Goal: Task Accomplishment & Management: Complete application form

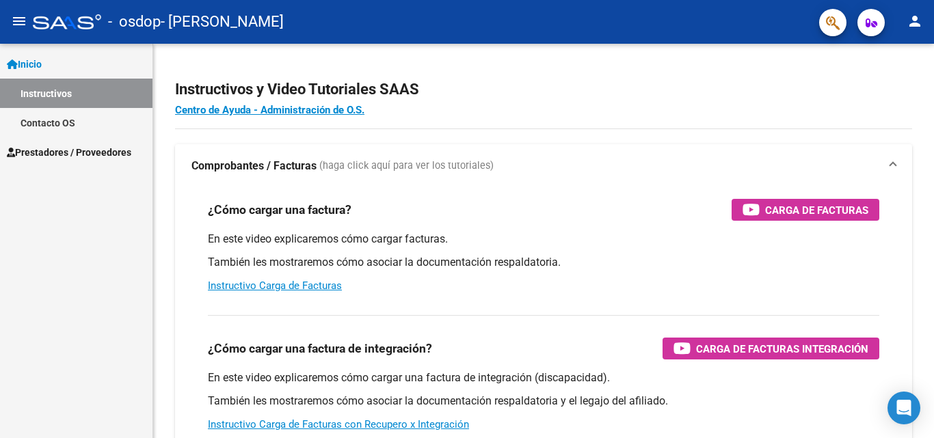
click at [89, 148] on span "Prestadores / Proveedores" at bounding box center [69, 152] width 124 height 15
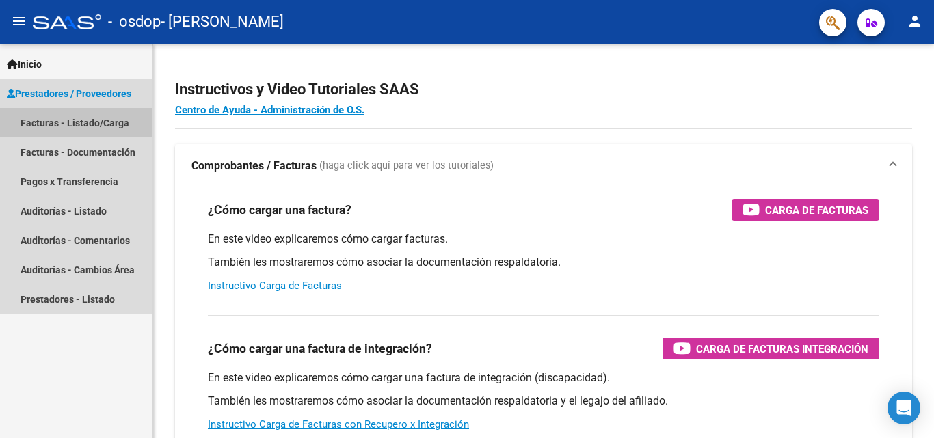
click at [103, 122] on link "Facturas - Listado/Carga" at bounding box center [76, 122] width 152 height 29
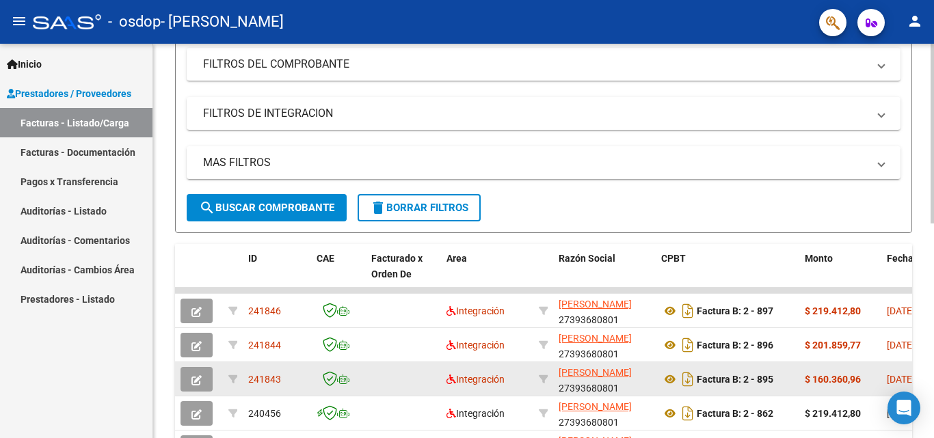
scroll to position [249, 0]
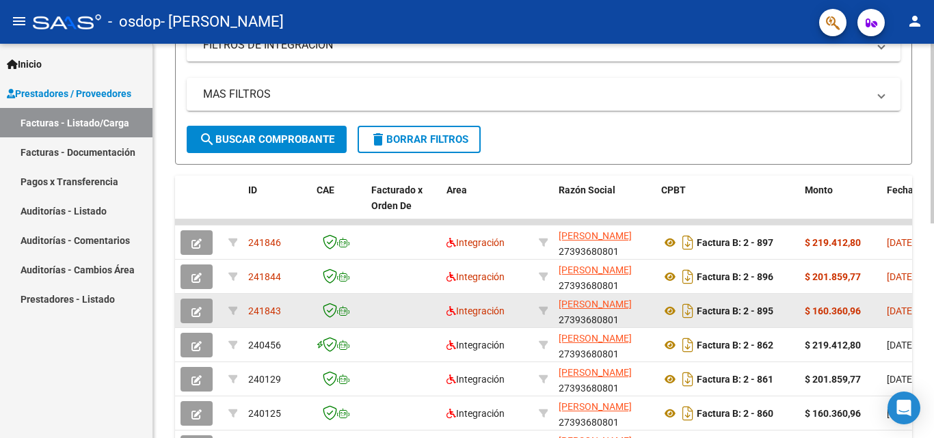
click at [193, 314] on icon "button" at bounding box center [196, 312] width 10 height 10
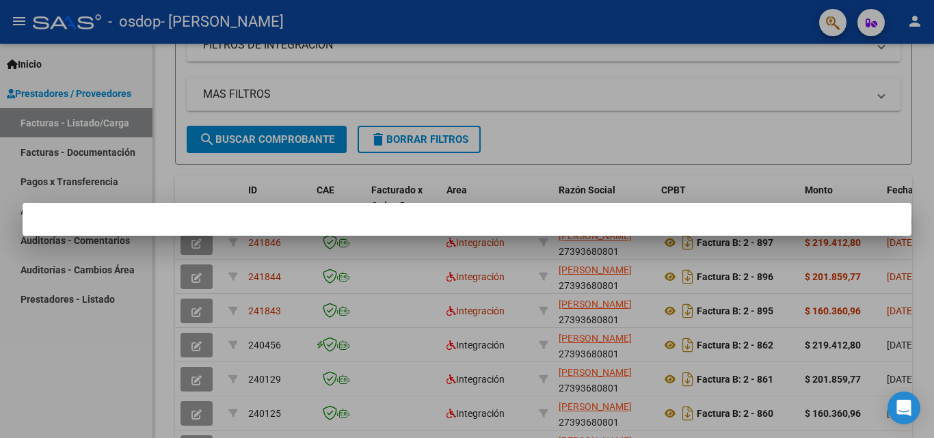
click at [559, 133] on div at bounding box center [467, 219] width 934 height 438
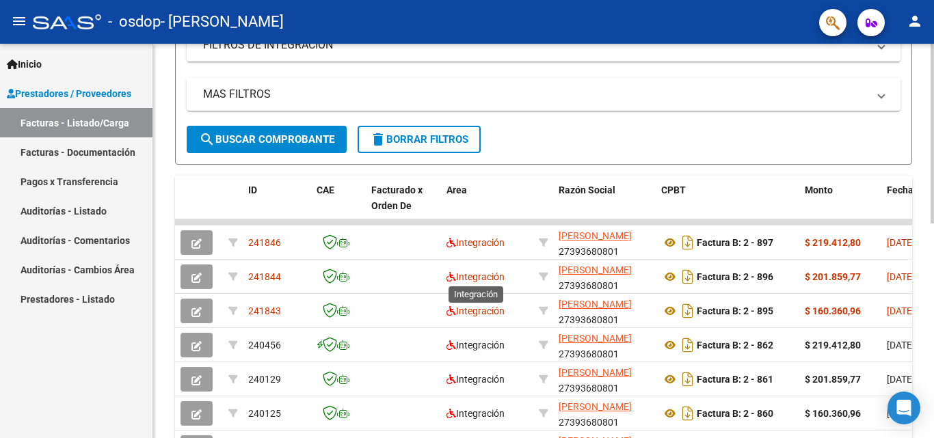
scroll to position [318, 0]
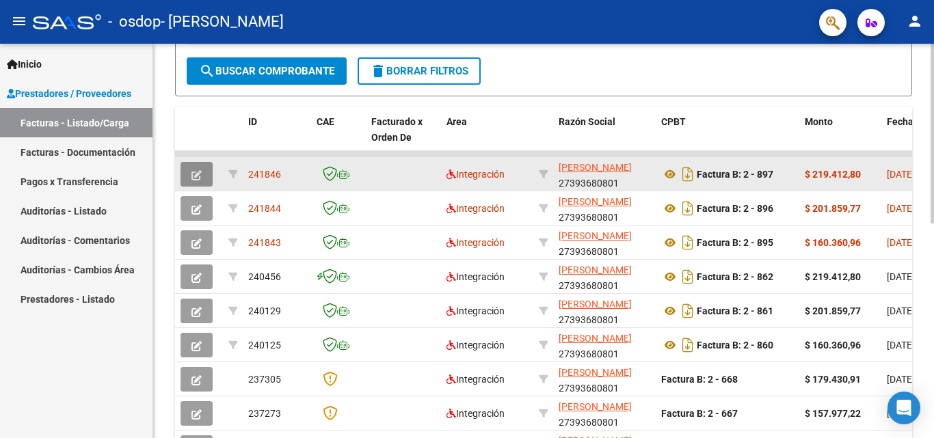
click at [201, 166] on button "button" at bounding box center [196, 174] width 32 height 25
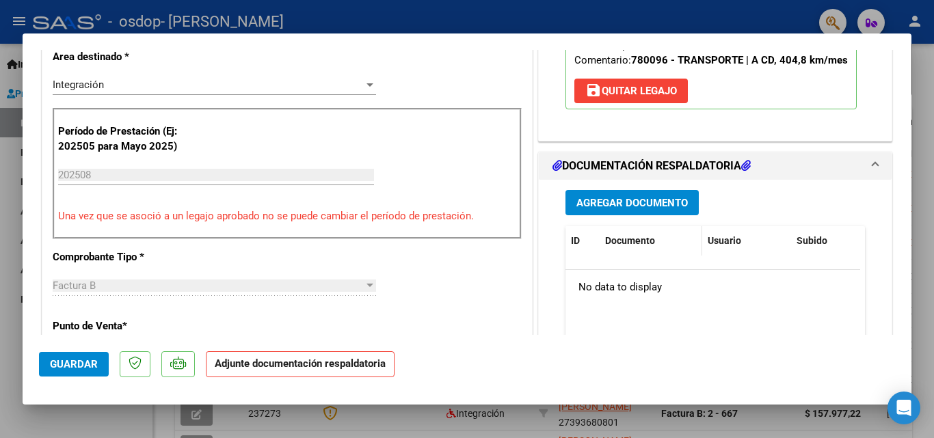
scroll to position [342, 0]
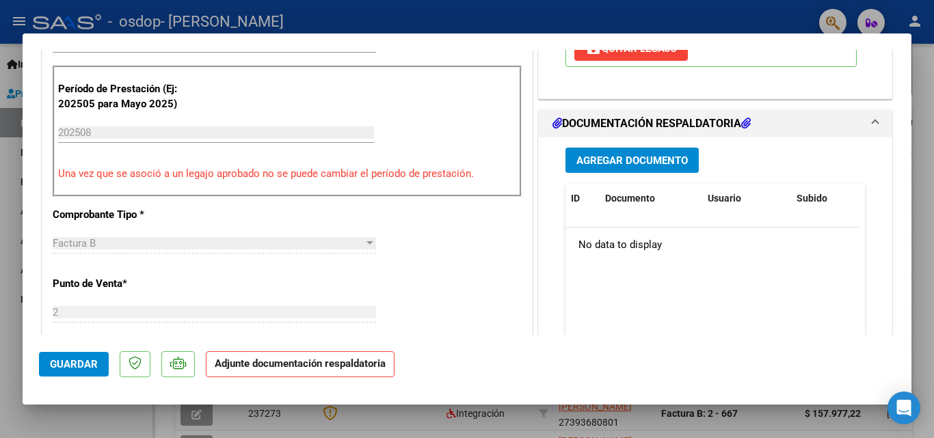
click at [634, 165] on span "Agregar Documento" at bounding box center [631, 160] width 111 height 12
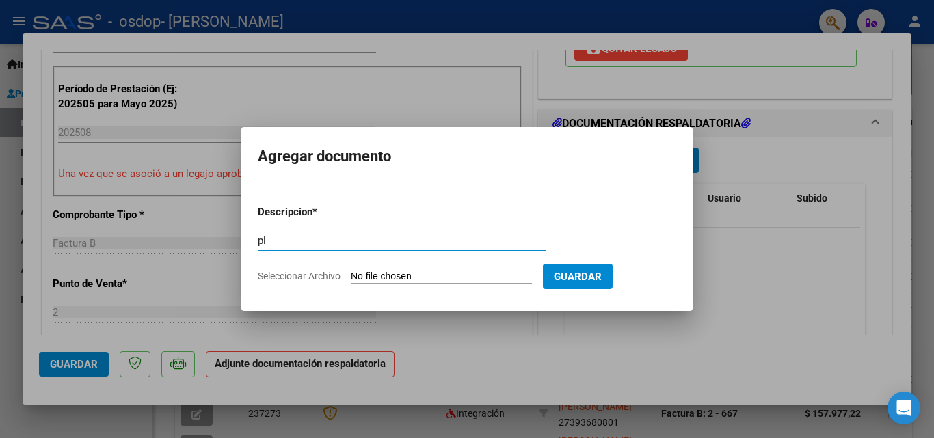
type input "p"
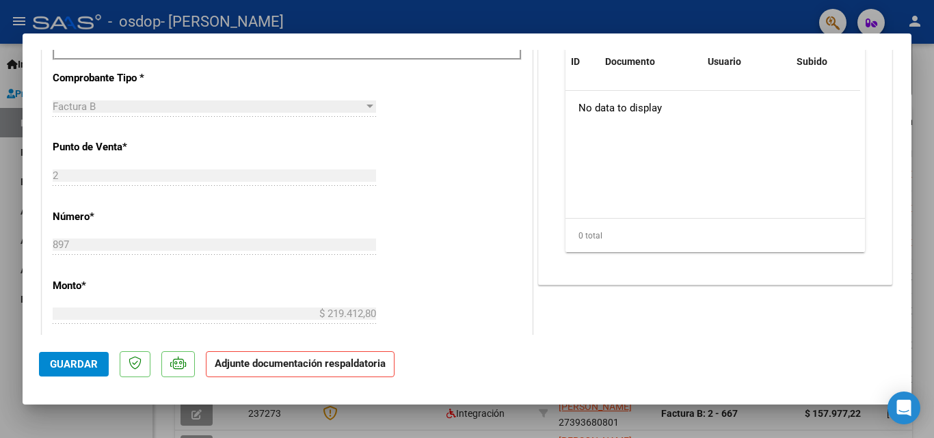
scroll to position [273, 0]
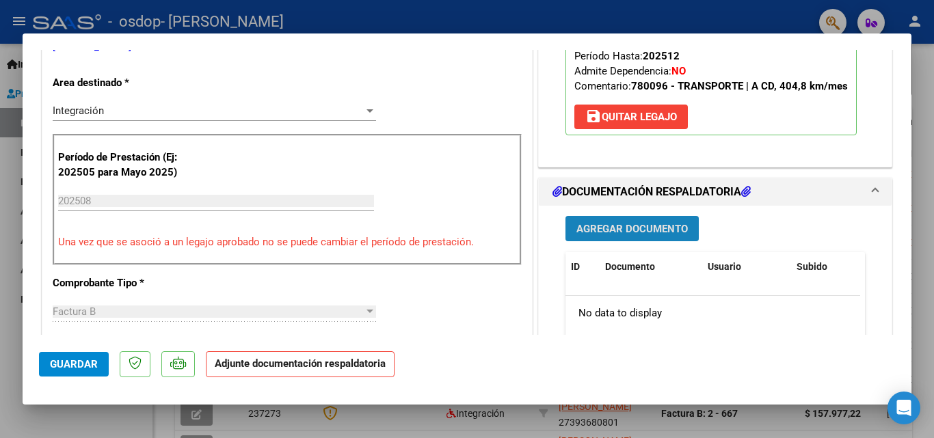
click at [588, 237] on button "Agregar Documento" at bounding box center [631, 228] width 133 height 25
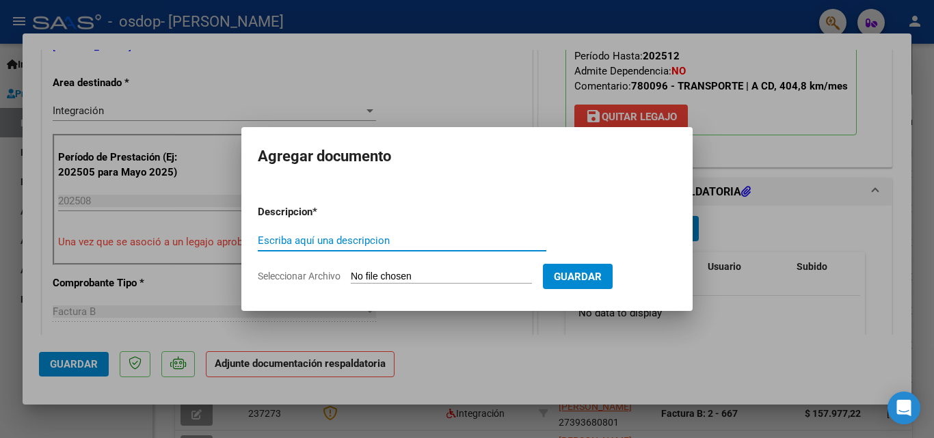
type input "p"
type input "PLANILLA DE ASISTENCIA"
click at [396, 275] on input "Seleccionar Archivo" at bounding box center [441, 277] width 181 height 13
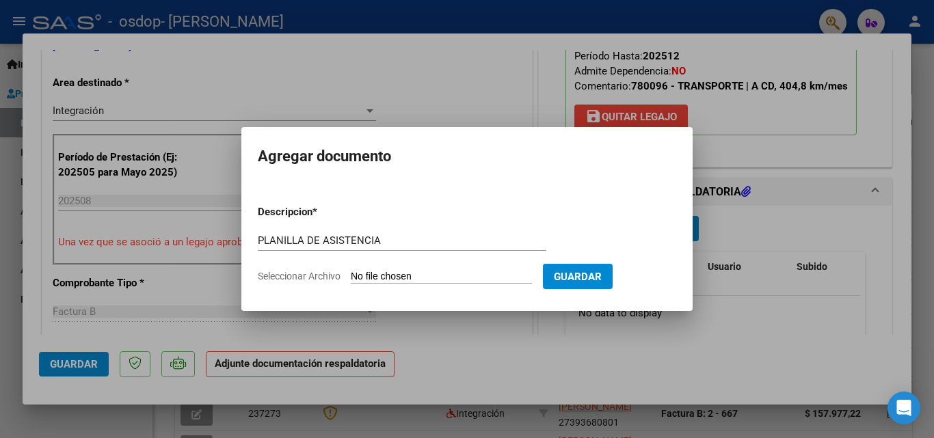
type input "C:\fakepath\27393680801_006_00002_00000897.pdf"
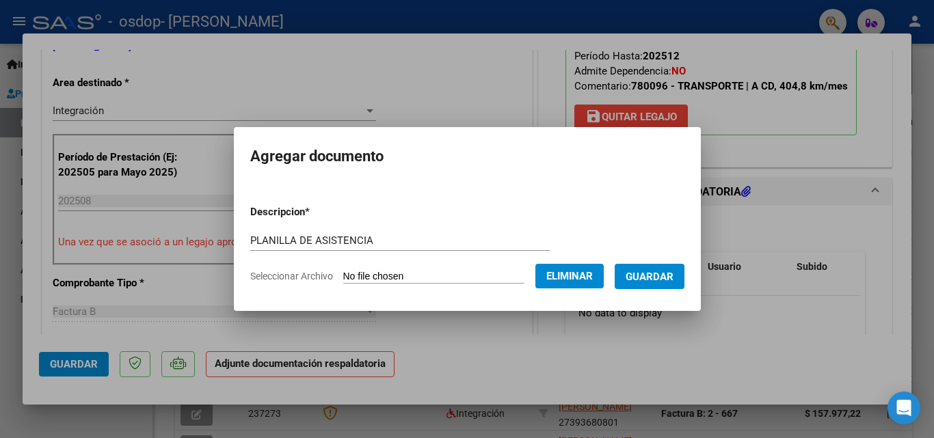
click at [660, 278] on span "Guardar" at bounding box center [649, 277] width 48 height 12
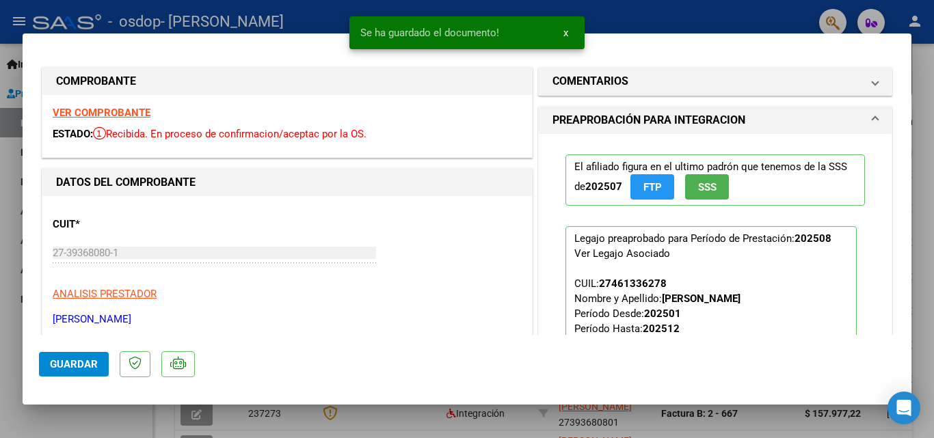
scroll to position [0, 0]
click at [82, 365] on span "Guardar" at bounding box center [74, 364] width 48 height 12
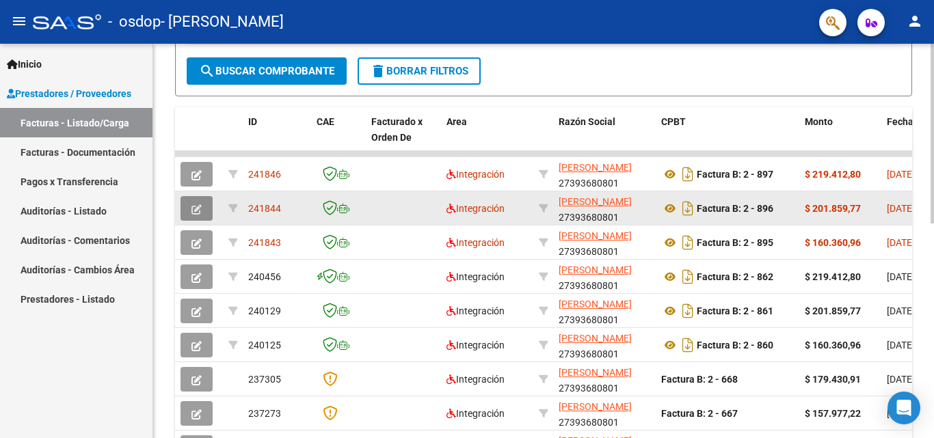
click at [194, 202] on span "button" at bounding box center [196, 208] width 10 height 12
click at [192, 205] on icon "button" at bounding box center [196, 209] width 10 height 10
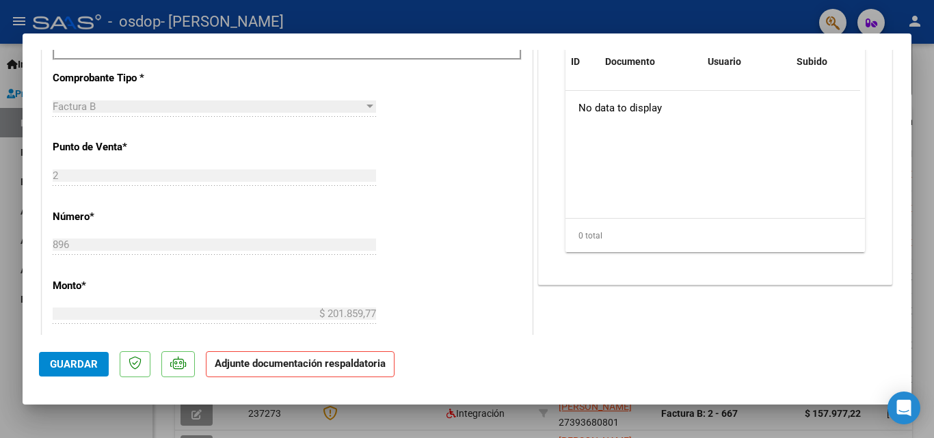
scroll to position [410, 0]
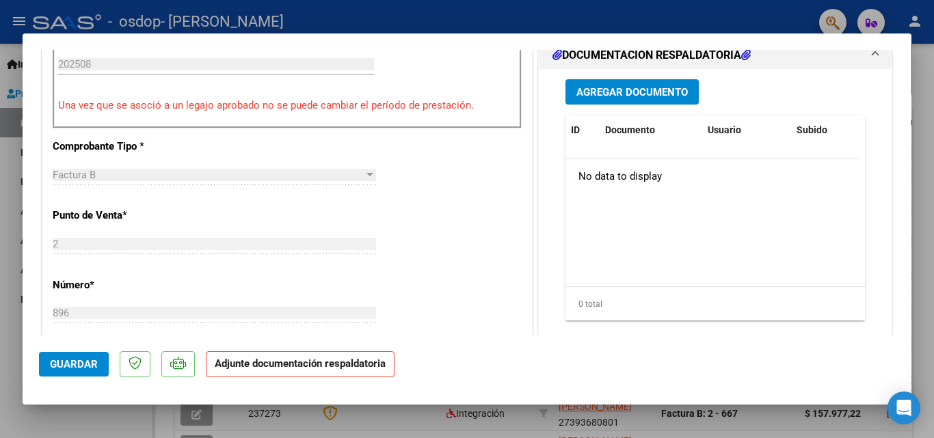
click at [662, 83] on button "Agregar Documento" at bounding box center [631, 91] width 133 height 25
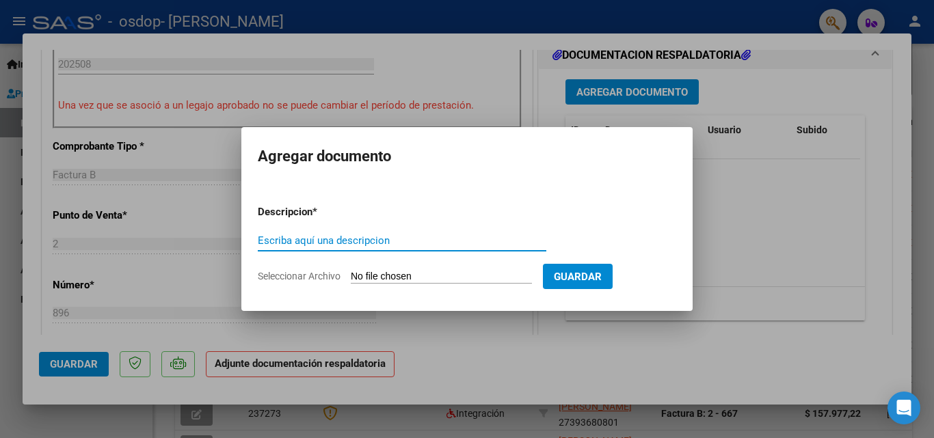
click at [395, 247] on div "Escriba aquí una descripcion" at bounding box center [402, 240] width 288 height 21
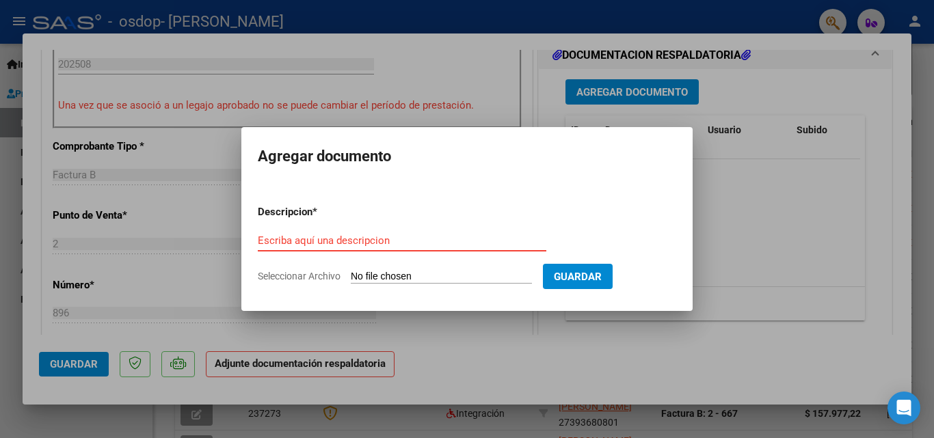
click at [393, 237] on input "Escriba aquí una descripcion" at bounding box center [402, 240] width 288 height 12
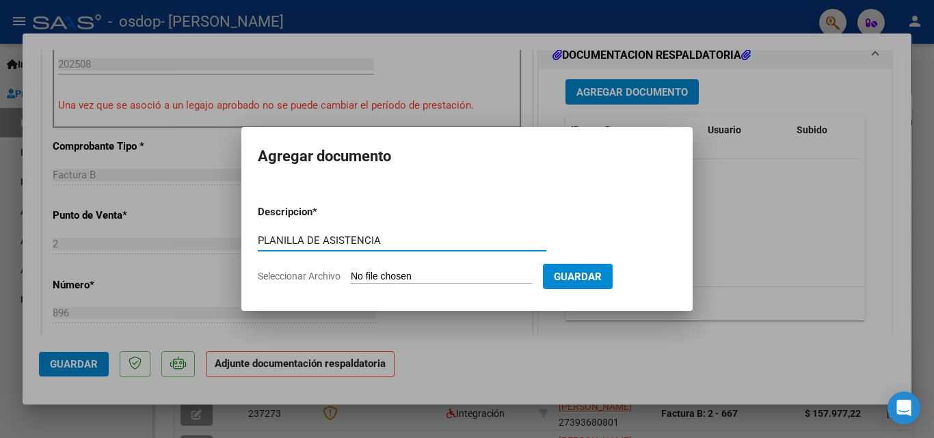
type input "PLANILLA DE ASISTENCIA"
click at [272, 282] on span "Seleccionar Archivo" at bounding box center [299, 276] width 83 height 11
click at [351, 282] on input "Seleccionar Archivo" at bounding box center [441, 277] width 181 height 13
type input "C:\fakepath\27393680801_006_00002_00000896.pdf"
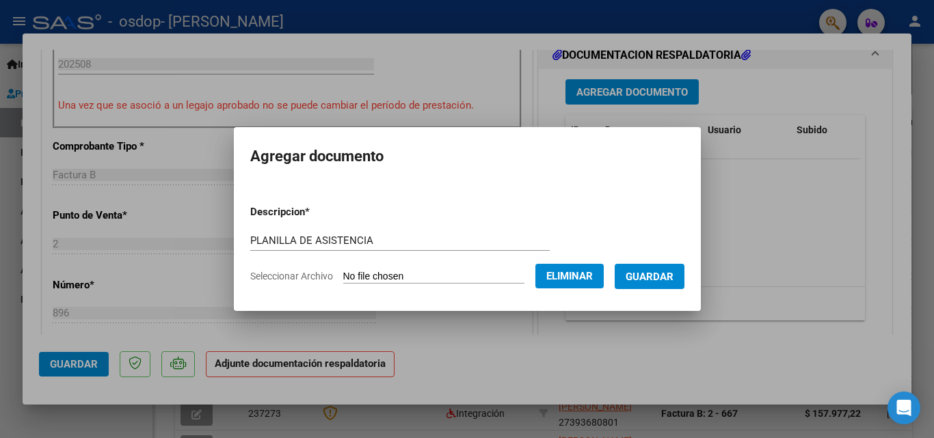
click at [658, 280] on span "Guardar" at bounding box center [649, 277] width 48 height 12
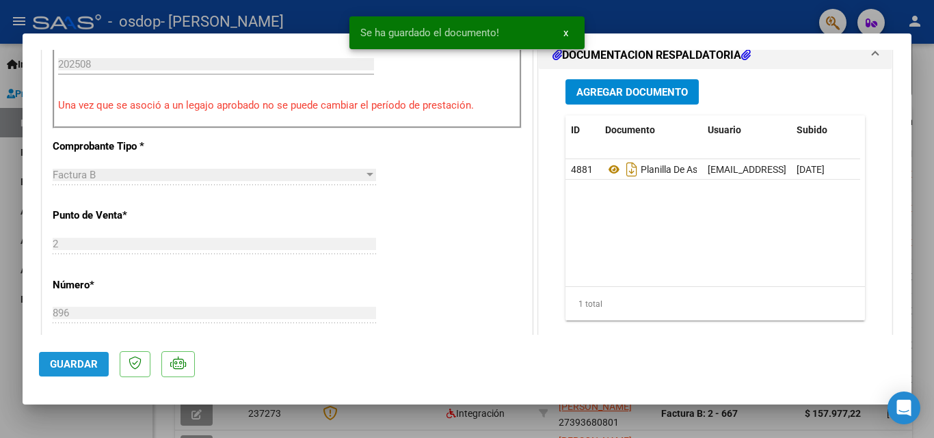
click at [79, 360] on span "Guardar" at bounding box center [74, 364] width 48 height 12
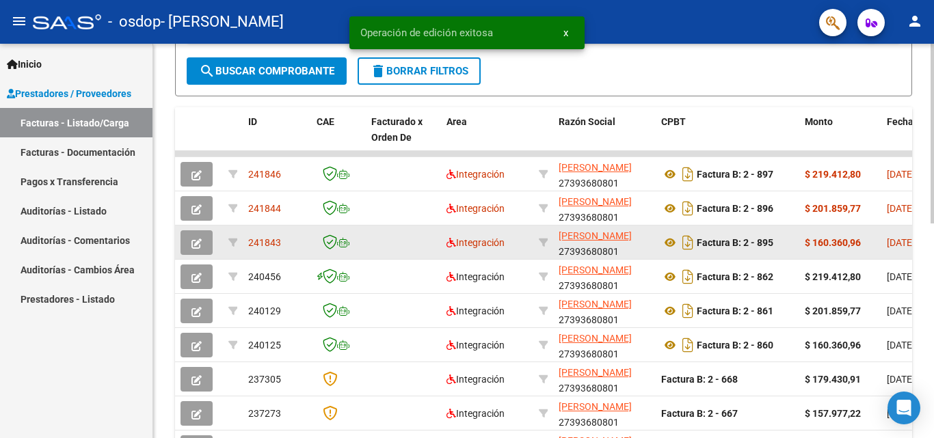
click at [189, 247] on button "button" at bounding box center [196, 242] width 32 height 25
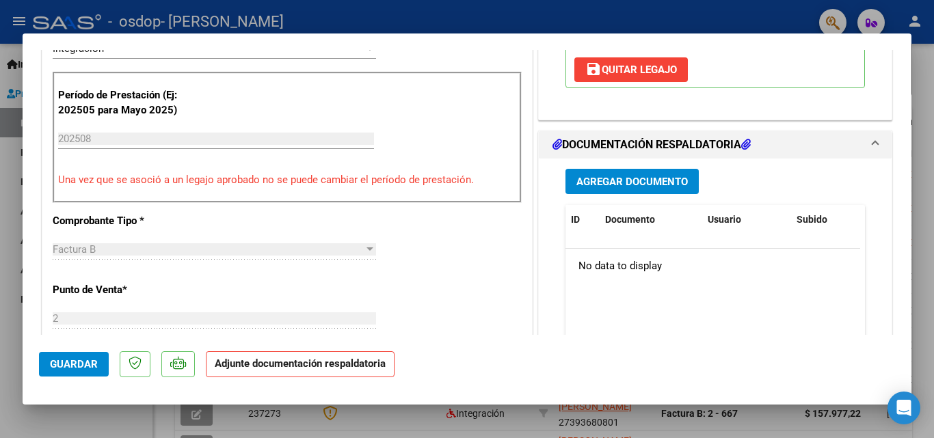
scroll to position [342, 0]
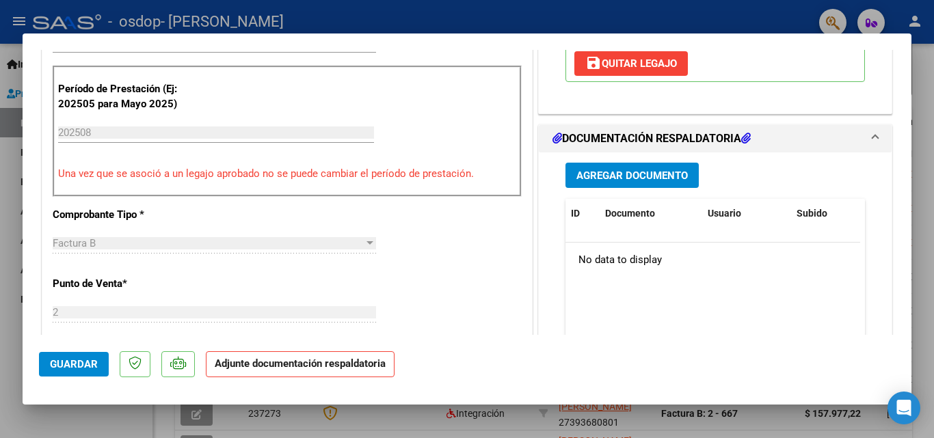
click at [611, 167] on button "Agregar Documento" at bounding box center [631, 175] width 133 height 25
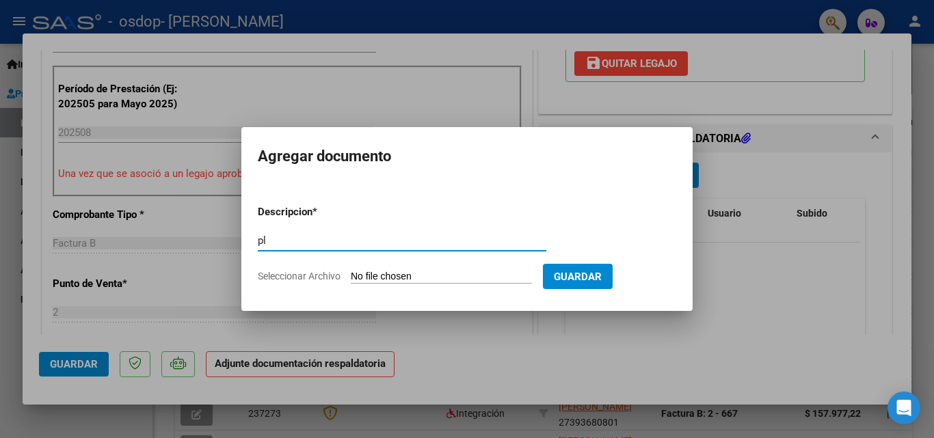
type input "p"
type input "PLANILLA DE ASISTENCIA"
click at [435, 288] on form "Descripcion * PLANILLA DE ASISTENCIA Escriba aquí una descripcion Seleccionar A…" at bounding box center [467, 244] width 418 height 100
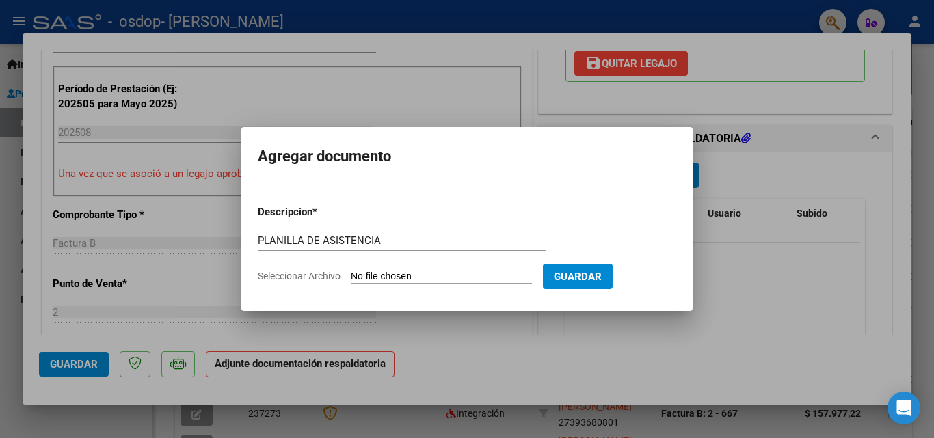
click at [435, 271] on input "Seleccionar Archivo" at bounding box center [441, 277] width 181 height 13
type input "C:\fakepath\27393680801_006_00002_00000895.pdf"
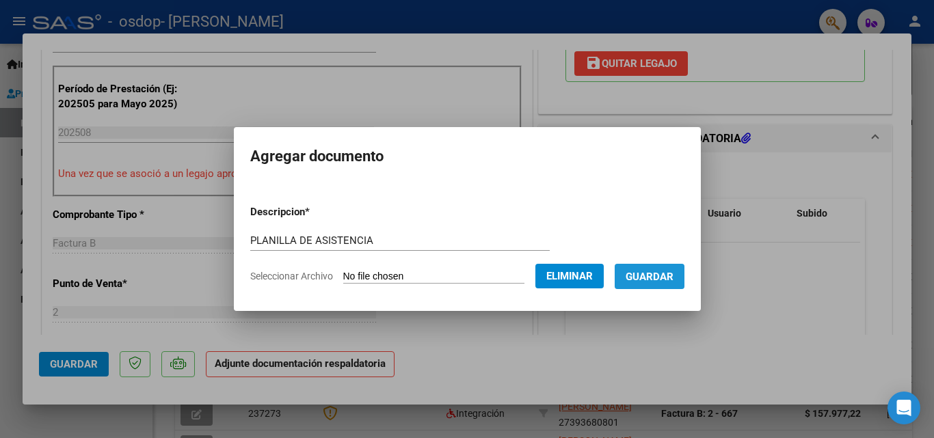
click at [665, 271] on span "Guardar" at bounding box center [649, 277] width 48 height 12
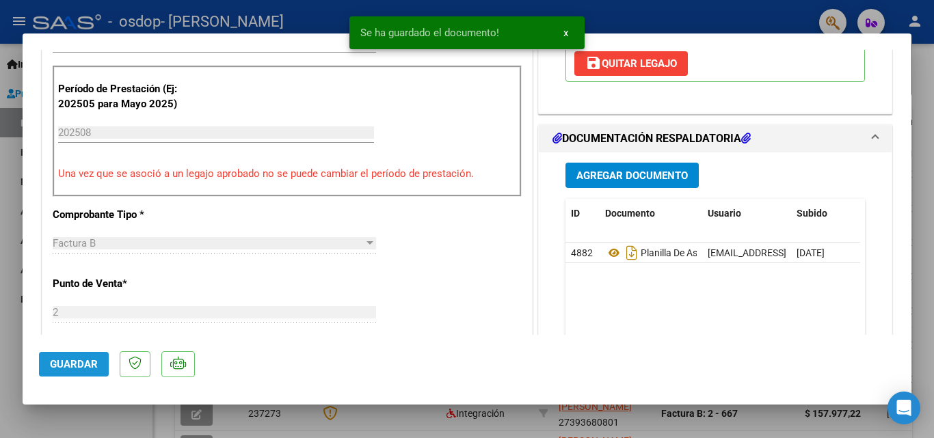
click at [68, 362] on span "Guardar" at bounding box center [74, 364] width 48 height 12
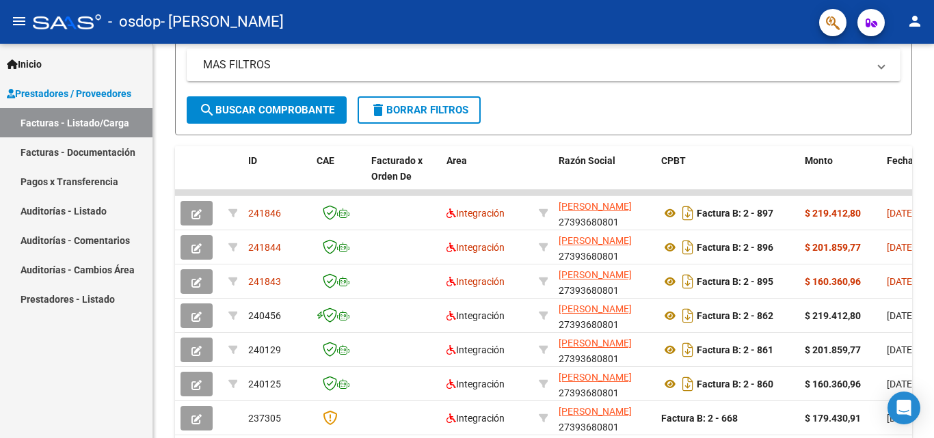
scroll to position [249, 0]
